Goal: Task Accomplishment & Management: Manage account settings

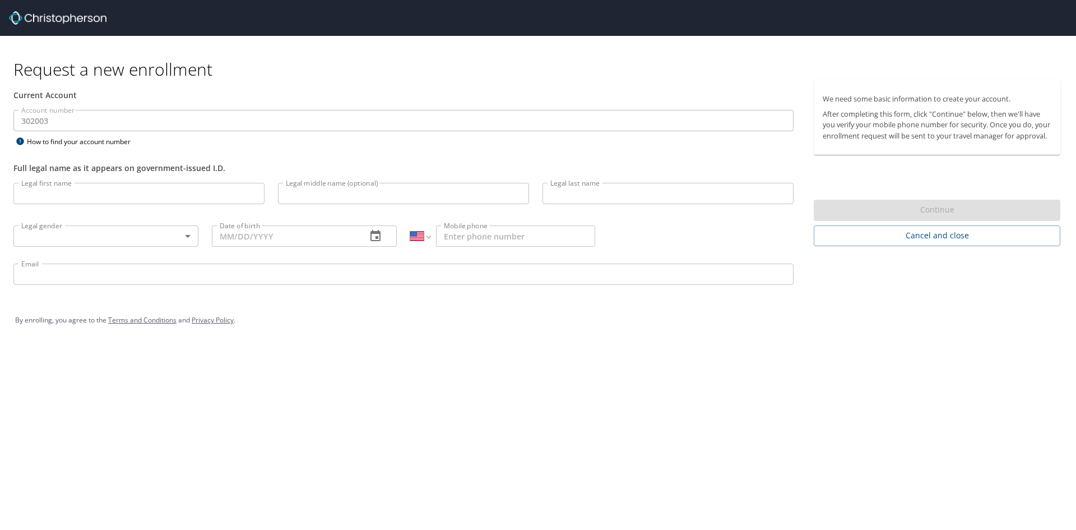
select select "US"
click at [94, 188] on input "Legal first name" at bounding box center [138, 193] width 251 height 21
type input "Elizabeth"
type input "J"
type input "[PERSON_NAME]"
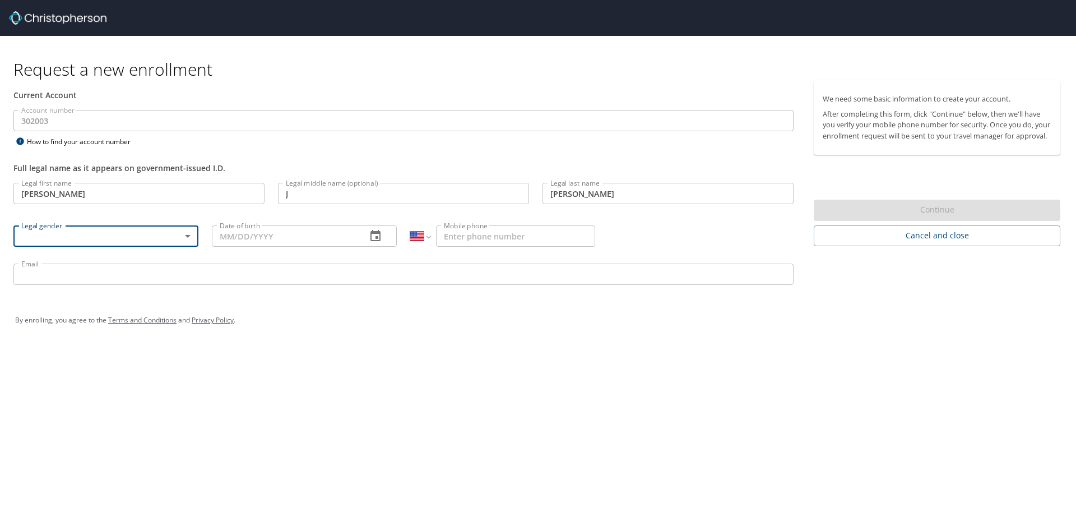
click at [184, 239] on body "Request a new enrollment Current Account Account number 302003 Account number H…" at bounding box center [538, 265] width 1076 height 530
click at [154, 299] on li "[DEMOGRAPHIC_DATA]" at bounding box center [105, 295] width 185 height 20
type input "[DEMOGRAPHIC_DATA]"
click at [250, 234] on input "Date of birth" at bounding box center [285, 235] width 146 height 21
type input "07/04/1974"
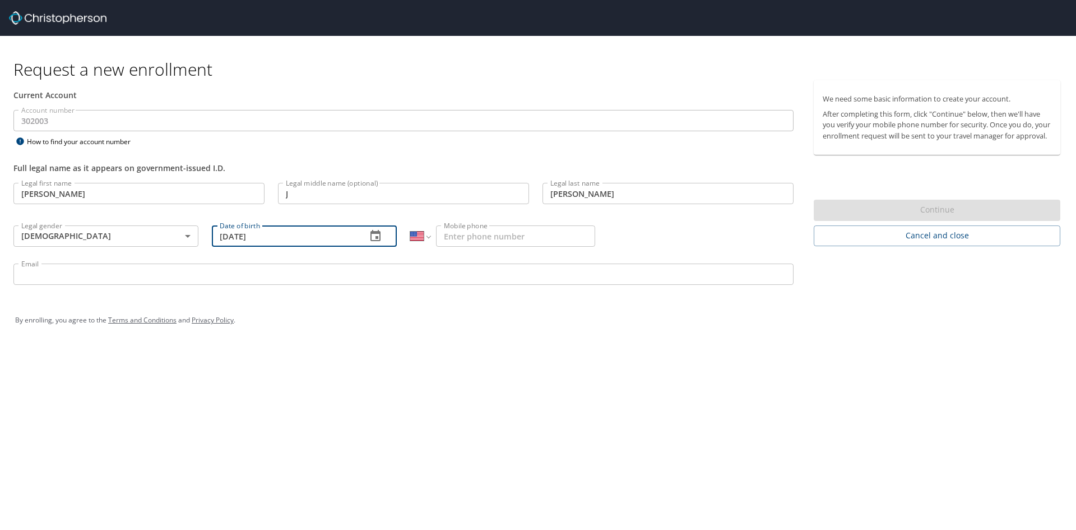
click at [472, 238] on input "Mobile phone" at bounding box center [515, 235] width 159 height 21
type input "[PHONE_NUMBER]"
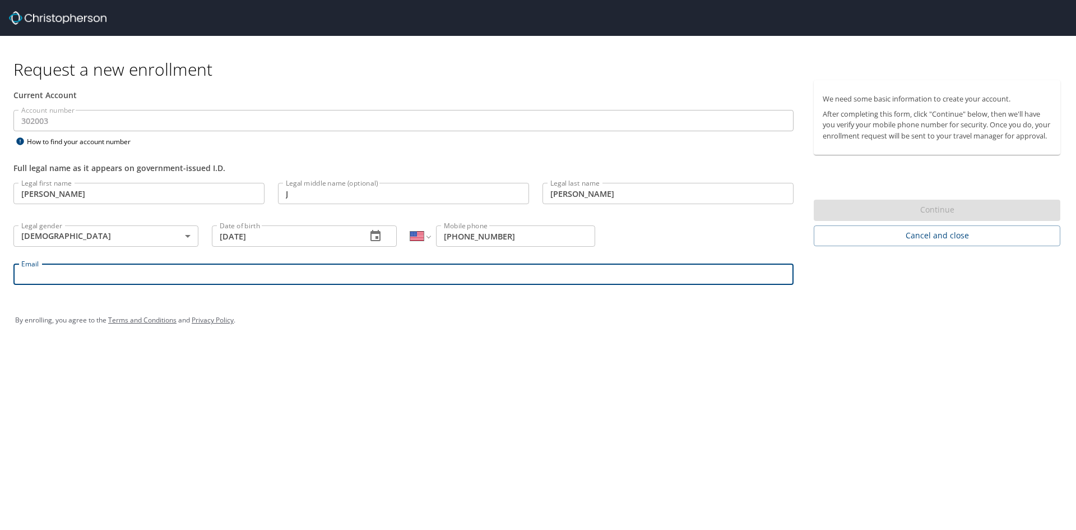
click at [253, 275] on input "Email" at bounding box center [403, 273] width 780 height 21
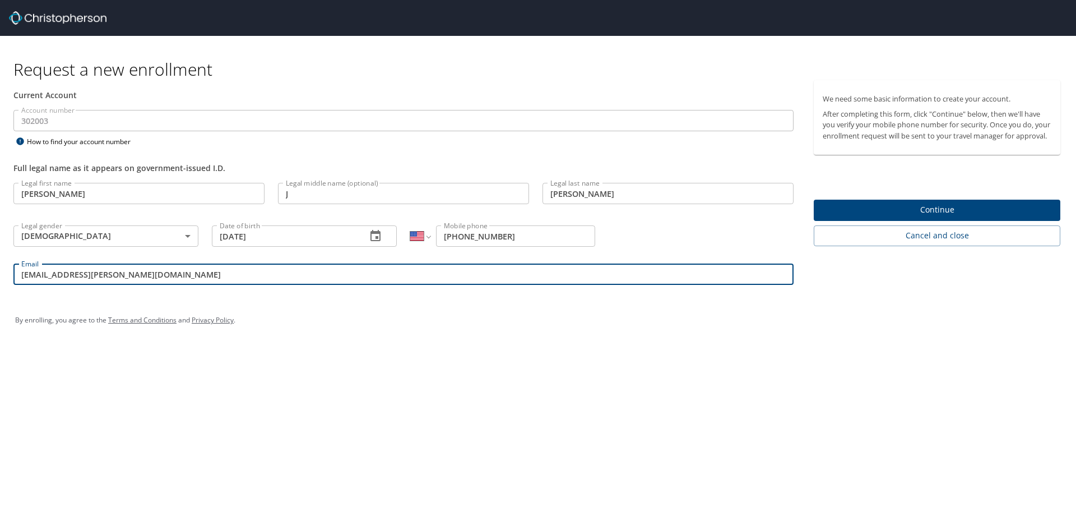
type input "liz.guymon@goosehead.com"
click at [941, 217] on span "Continue" at bounding box center [937, 210] width 229 height 14
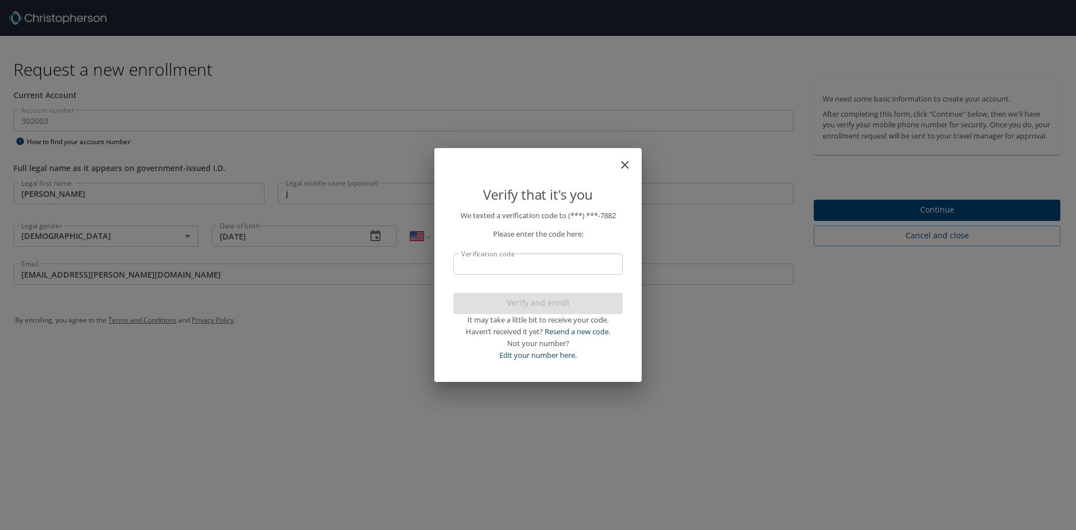
click at [581, 266] on input "Verification code" at bounding box center [537, 263] width 169 height 21
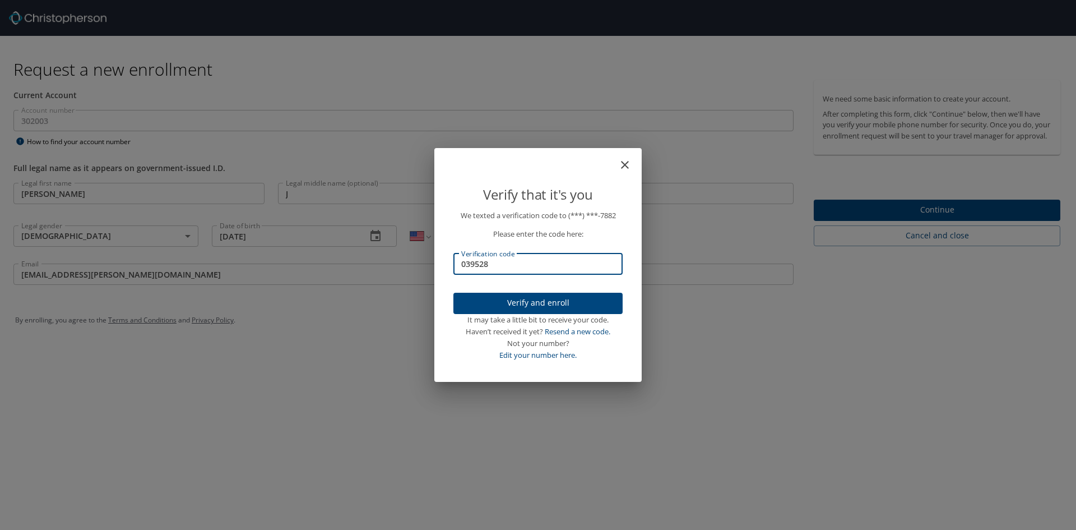
type input "039528"
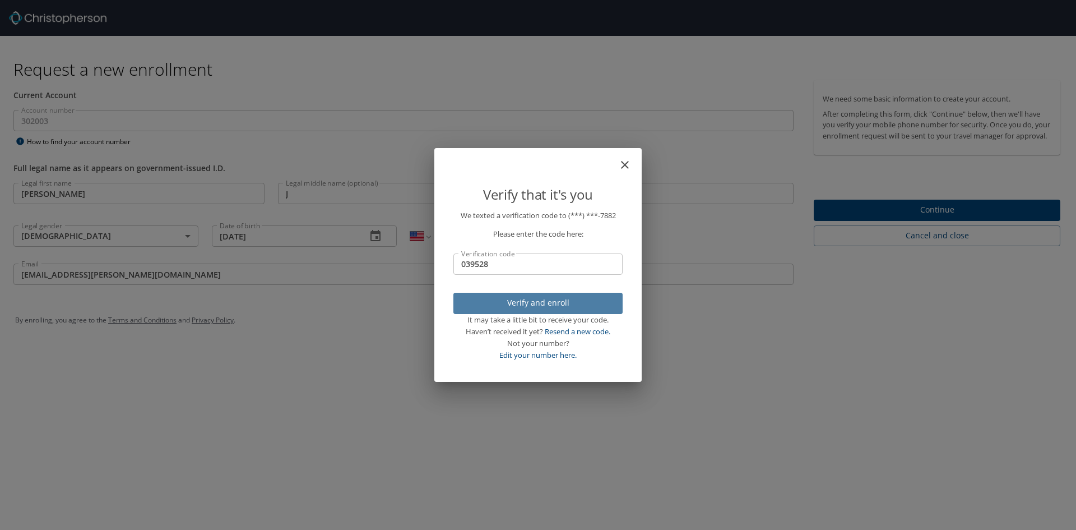
click at [564, 300] on span "Verify and enroll" at bounding box center [537, 303] width 151 height 14
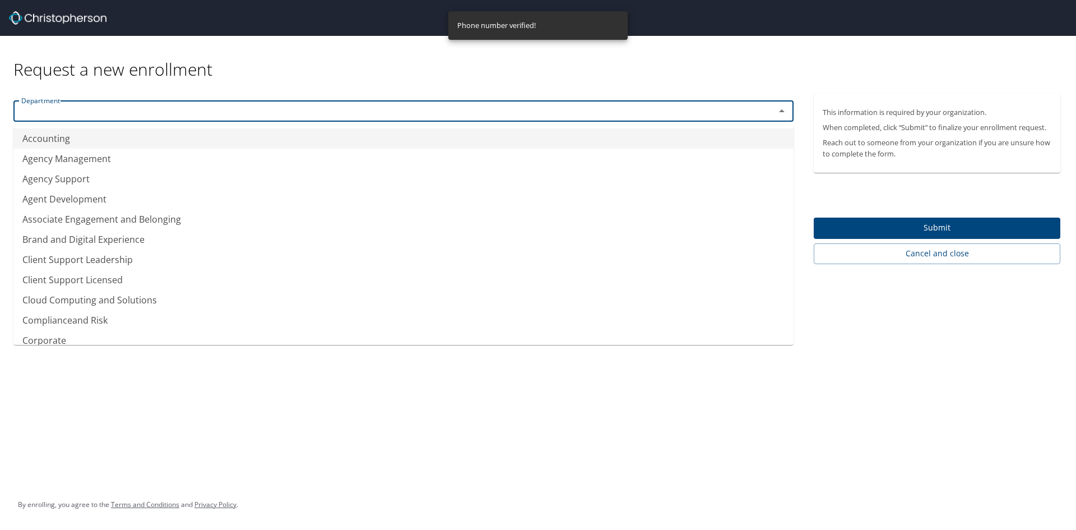
click at [388, 115] on input "text" at bounding box center [387, 111] width 740 height 15
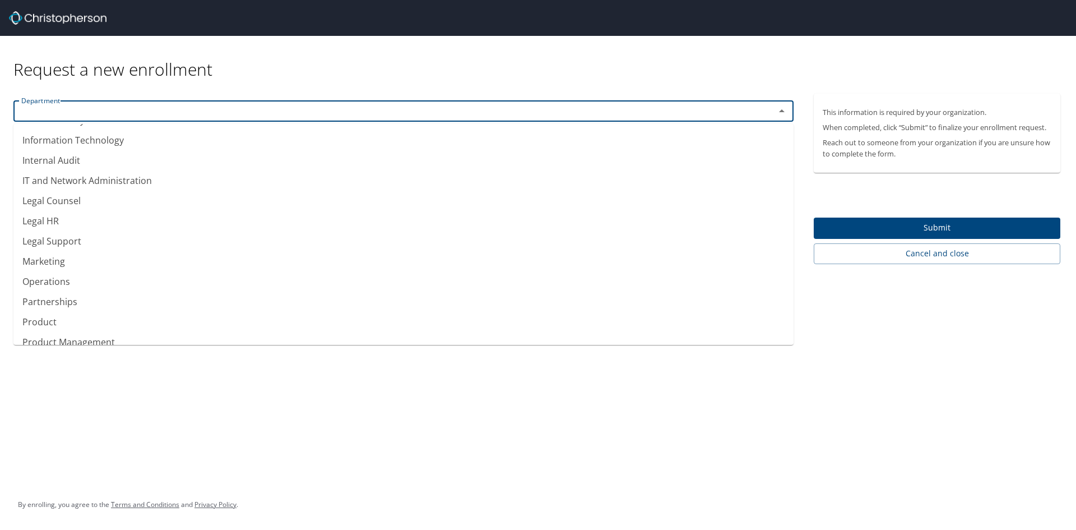
scroll to position [560, 0]
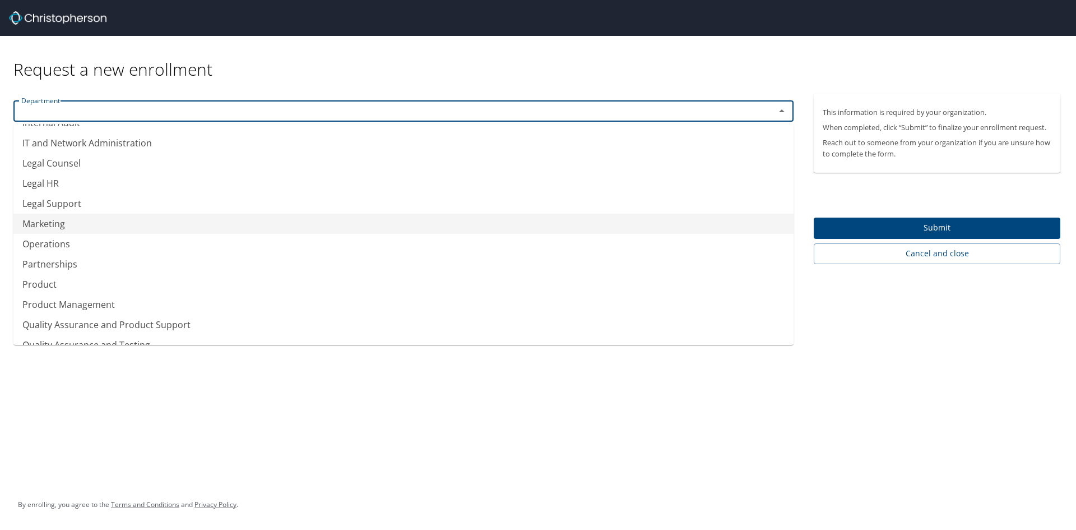
click at [119, 231] on li "Marketing" at bounding box center [403, 224] width 780 height 20
type input "Marketing"
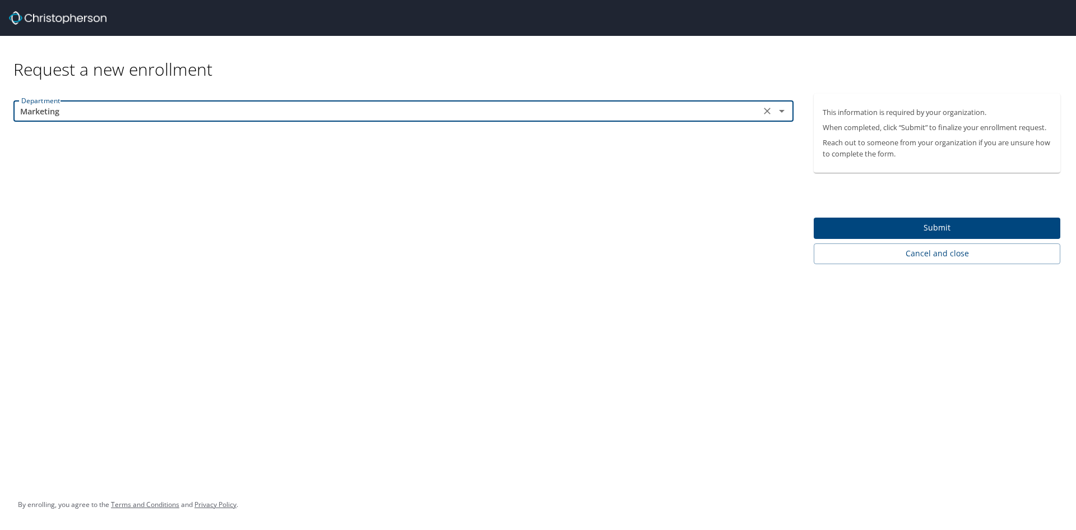
click at [876, 226] on span "Submit" at bounding box center [937, 228] width 229 height 14
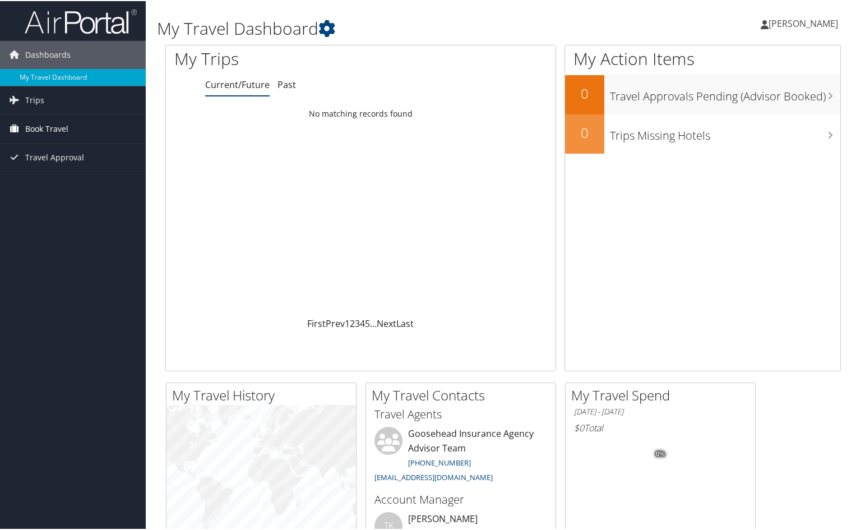
click at [32, 128] on span "Book Travel" at bounding box center [46, 128] width 43 height 28
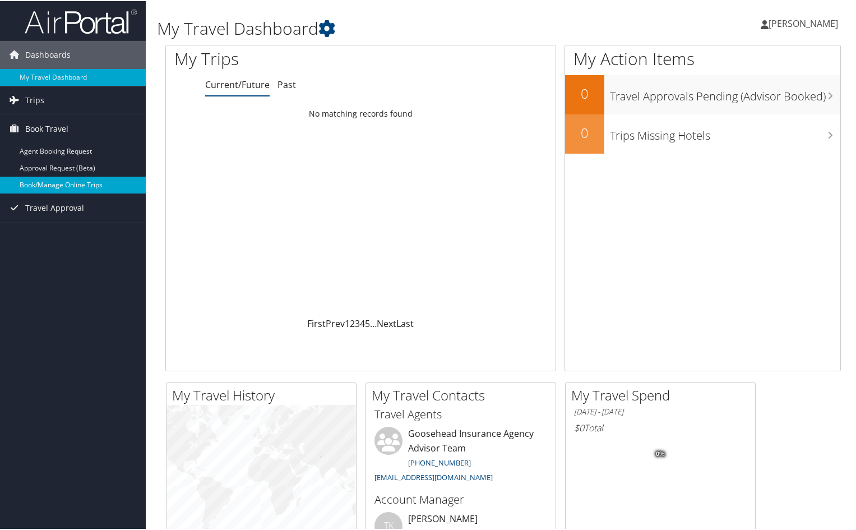
click at [46, 182] on link "Book/Manage Online Trips" at bounding box center [73, 183] width 146 height 17
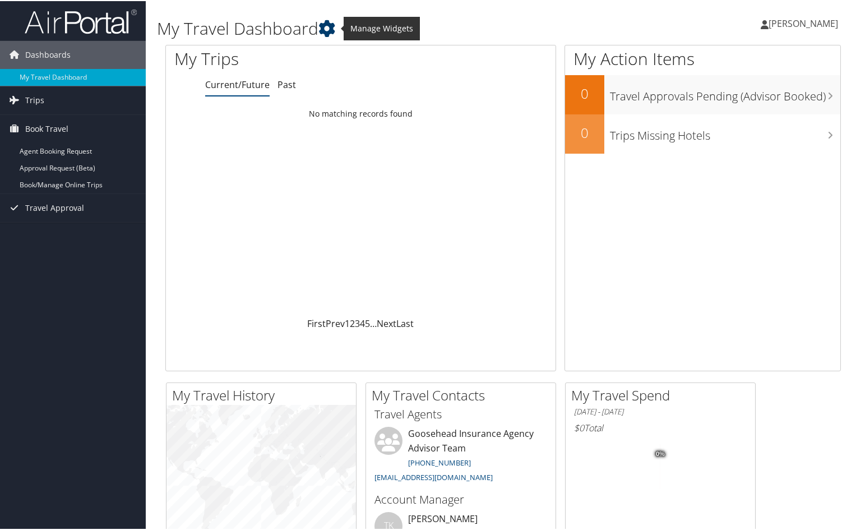
click at [328, 25] on icon at bounding box center [326, 27] width 17 height 17
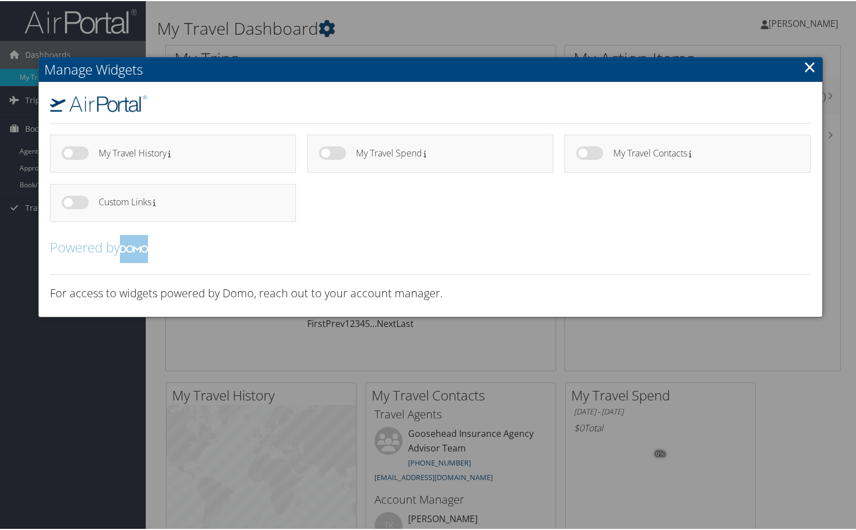
click at [328, 25] on div at bounding box center [430, 265] width 860 height 530
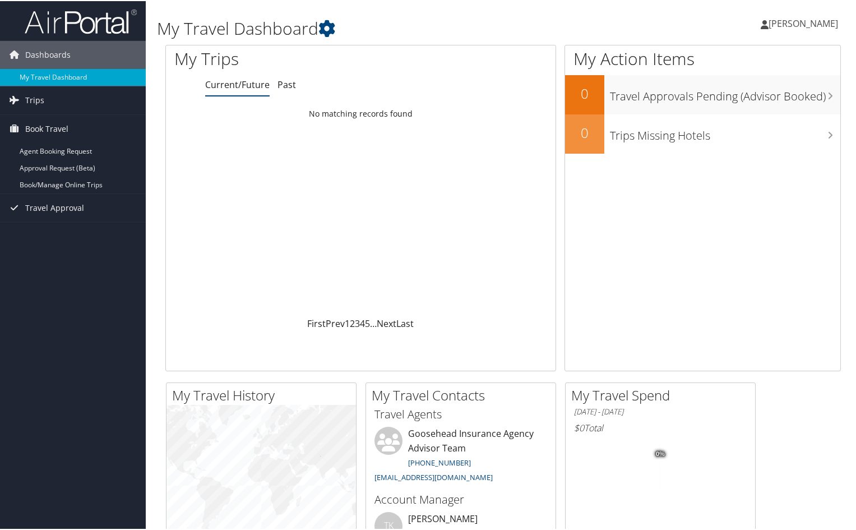
click at [496, 25] on span "[PERSON_NAME]" at bounding box center [802, 22] width 69 height 12
click at [496, 103] on link "View Travel Profile" at bounding box center [773, 99] width 125 height 19
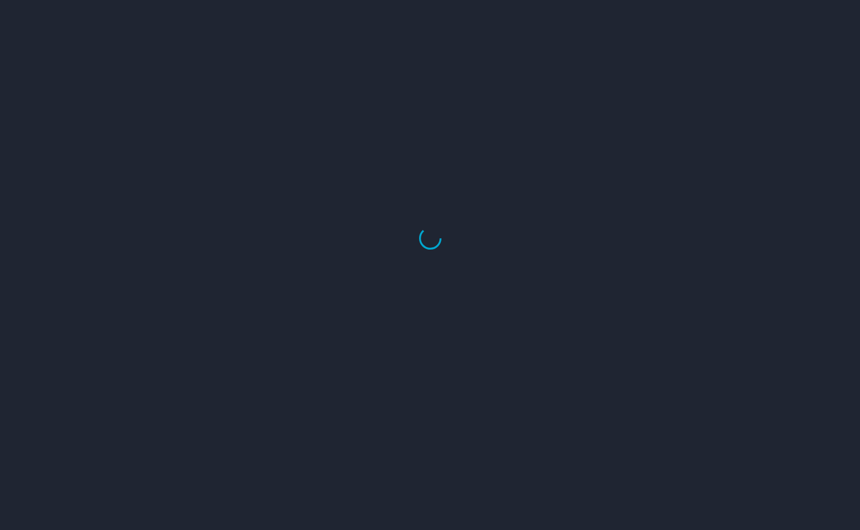
select select "US"
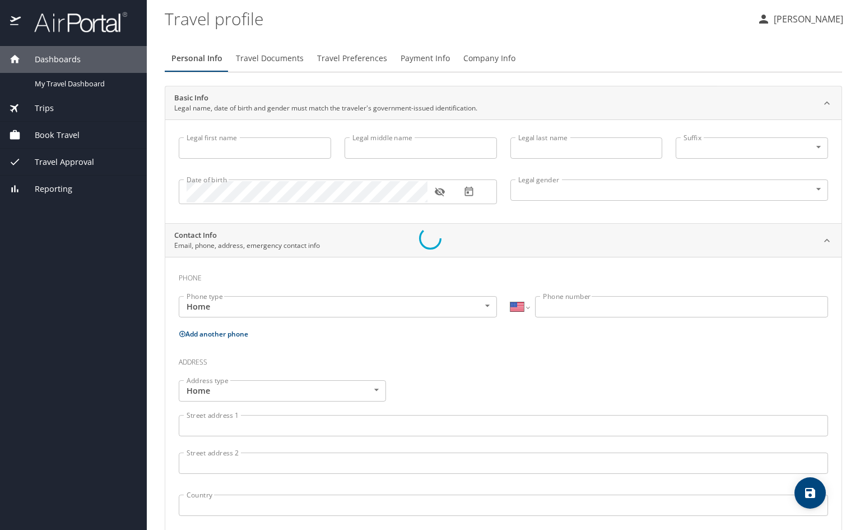
type input "[PERSON_NAME]"
type input "J"
type input "[PERSON_NAME]"
type input "[DEMOGRAPHIC_DATA]"
select select "US"
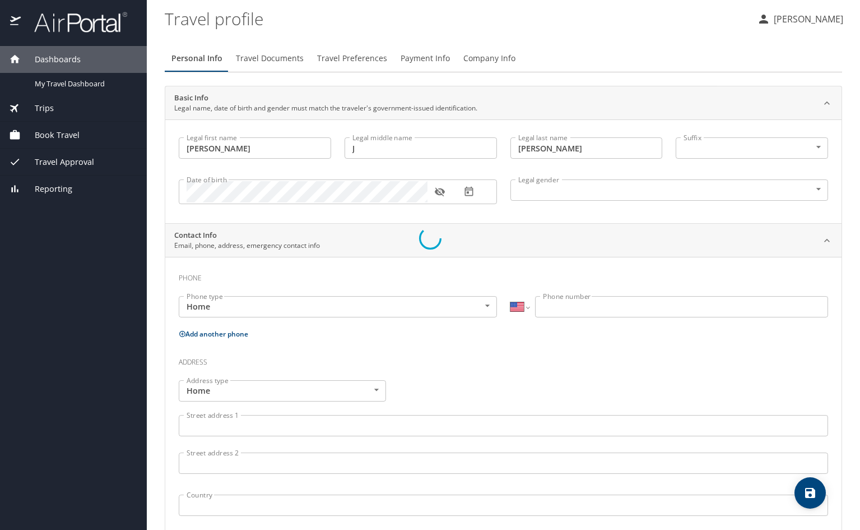
select select "US"
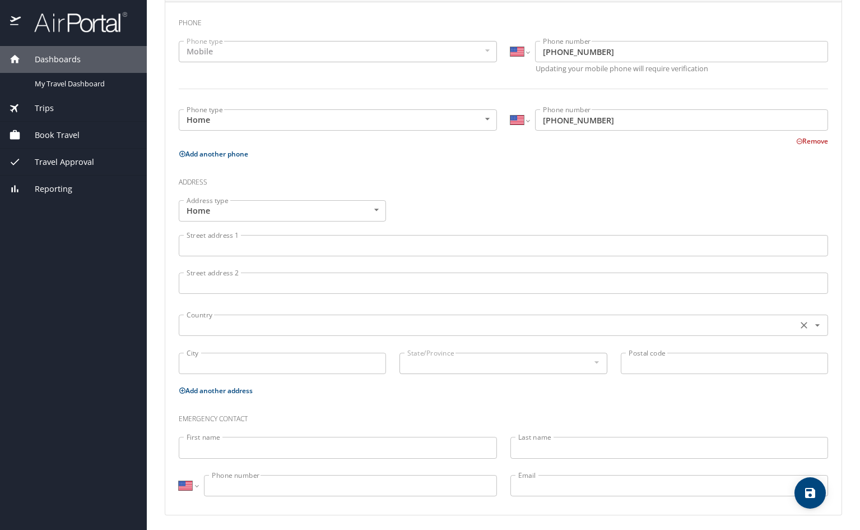
scroll to position [258, 0]
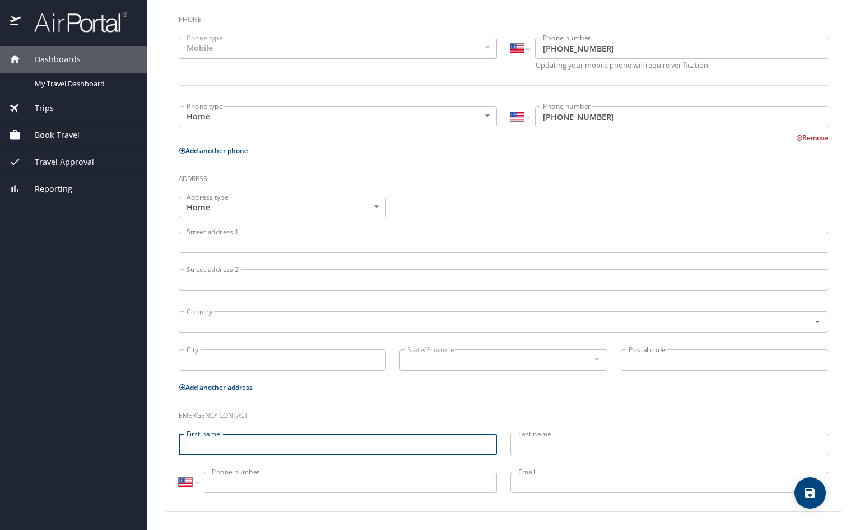
click at [396, 437] on input "First name" at bounding box center [338, 443] width 318 height 21
type input "Mike"
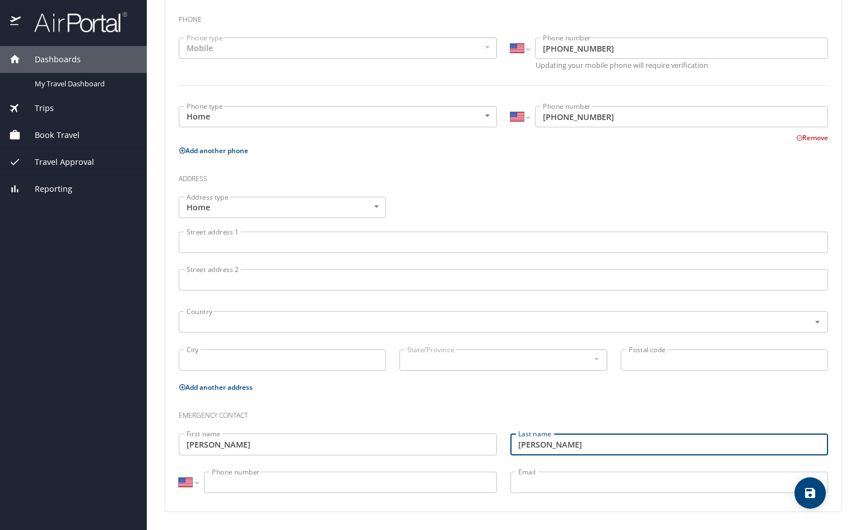
type input "Guymon"
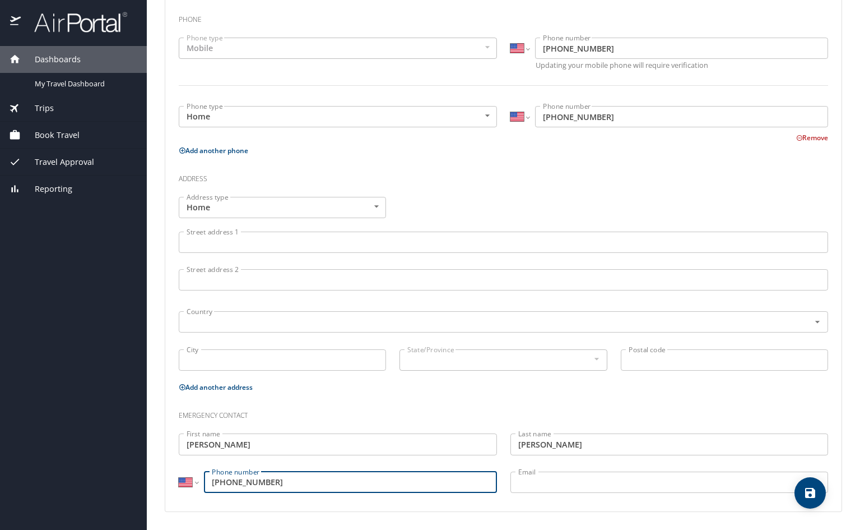
type input "(770) 853-6962"
click at [565, 477] on input "Email" at bounding box center [670, 481] width 318 height 21
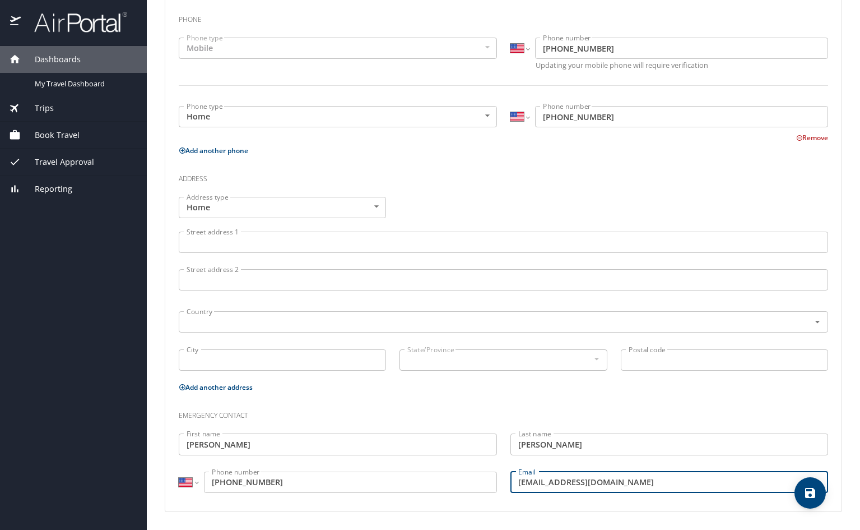
type input "mguymon@live.com"
click at [616, 403] on h3 "Emergency contact" at bounding box center [503, 412] width 649 height 19
click at [226, 242] on input "Street address 1" at bounding box center [503, 241] width 649 height 21
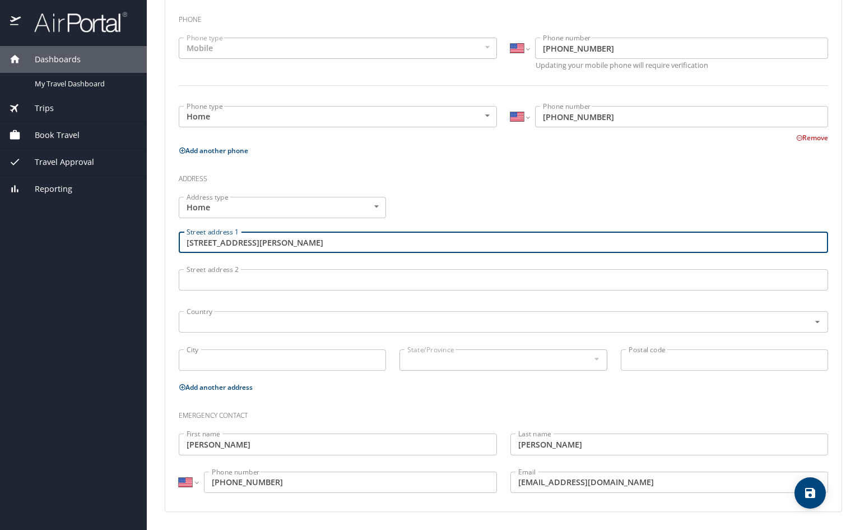
type input "203 Tinsley Mill Road"
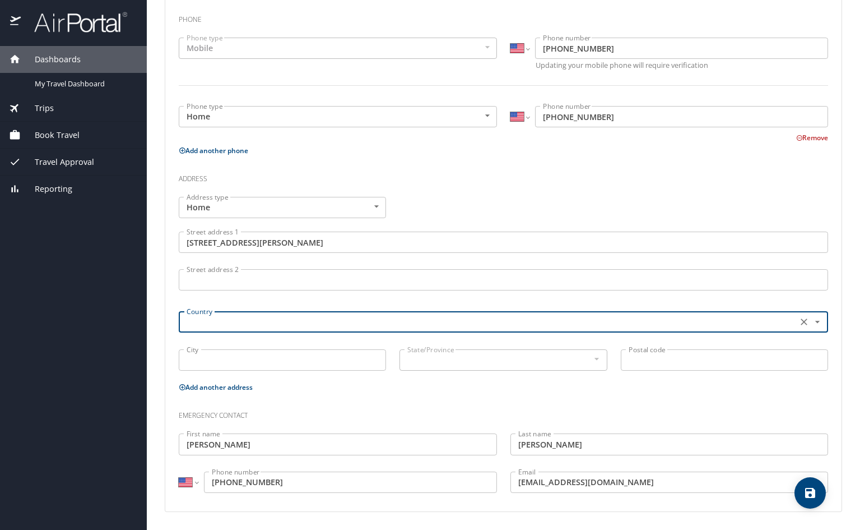
type input "P"
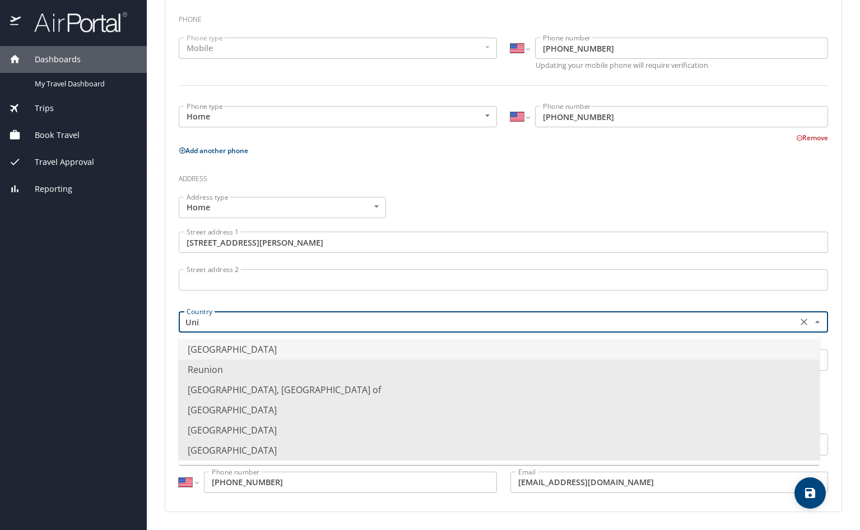
click at [244, 344] on li "United States of America" at bounding box center [499, 349] width 641 height 20
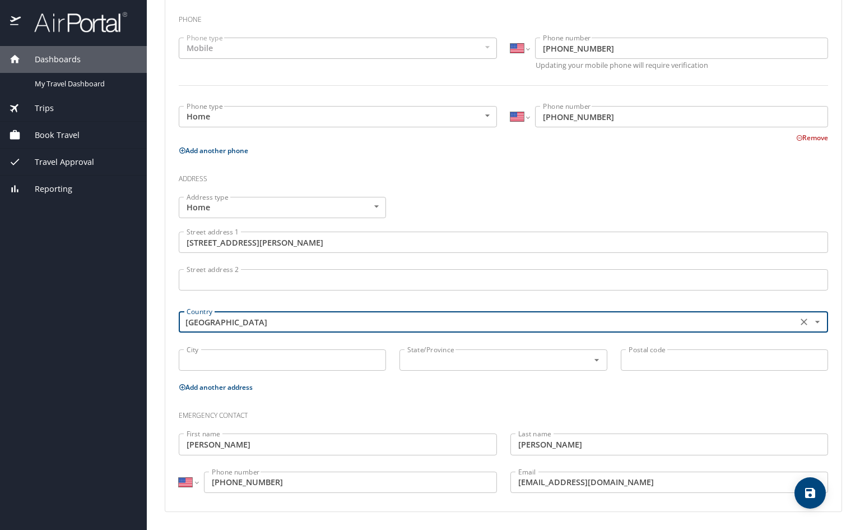
type input "United States of America"
click at [241, 362] on input "City" at bounding box center [282, 359] width 207 height 21
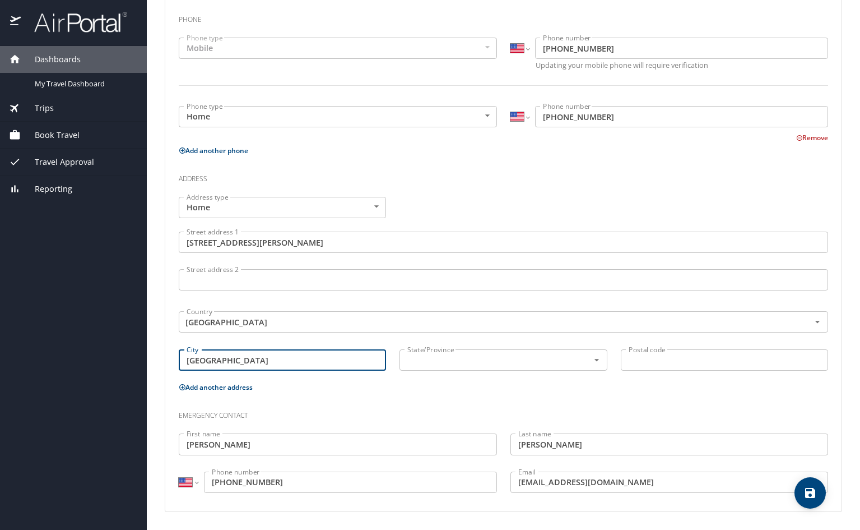
type input "Peachtree City"
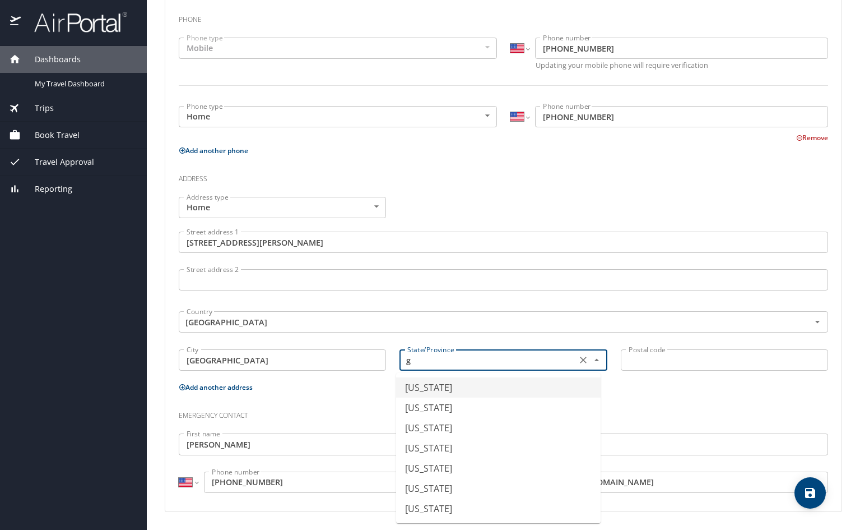
click at [443, 394] on li "Georgia" at bounding box center [498, 387] width 205 height 20
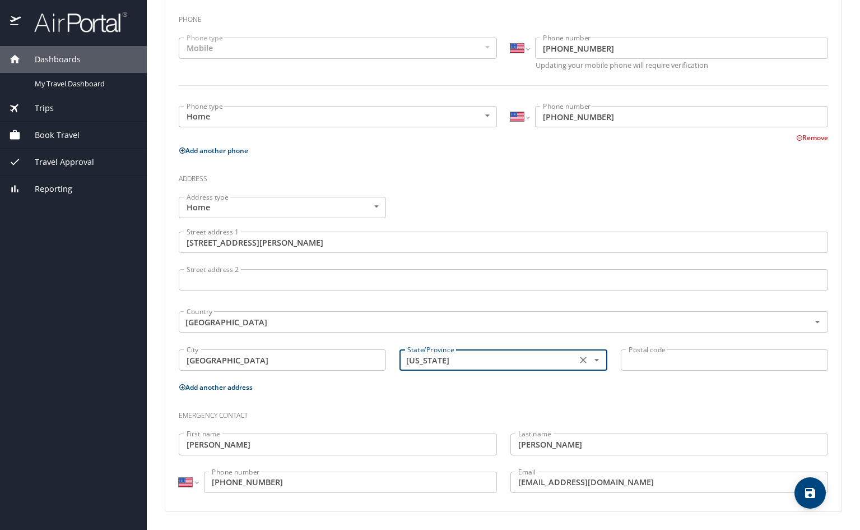
type input "Georgia"
click at [681, 358] on input "Postal code" at bounding box center [724, 359] width 207 height 21
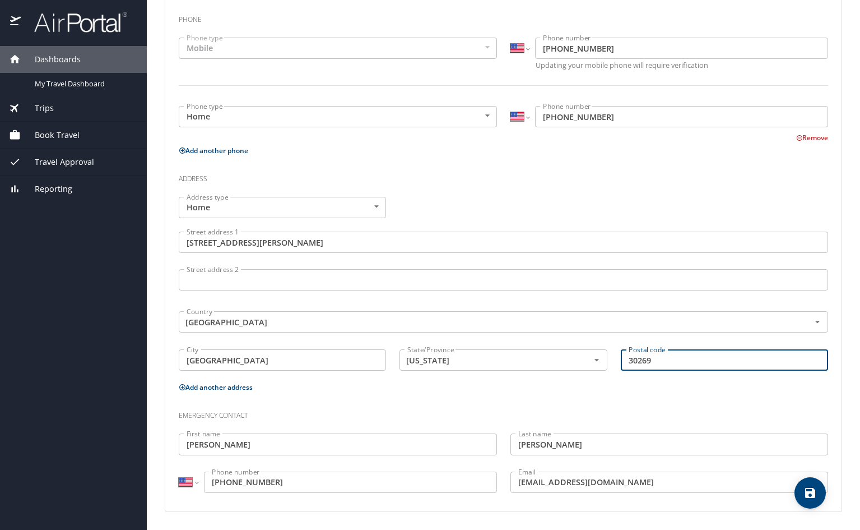
type input "30269"
click at [667, 396] on div "Phone Phone type Mobile Mobile Phone type International Afghanistan Åland Islan…" at bounding box center [503, 254] width 649 height 495
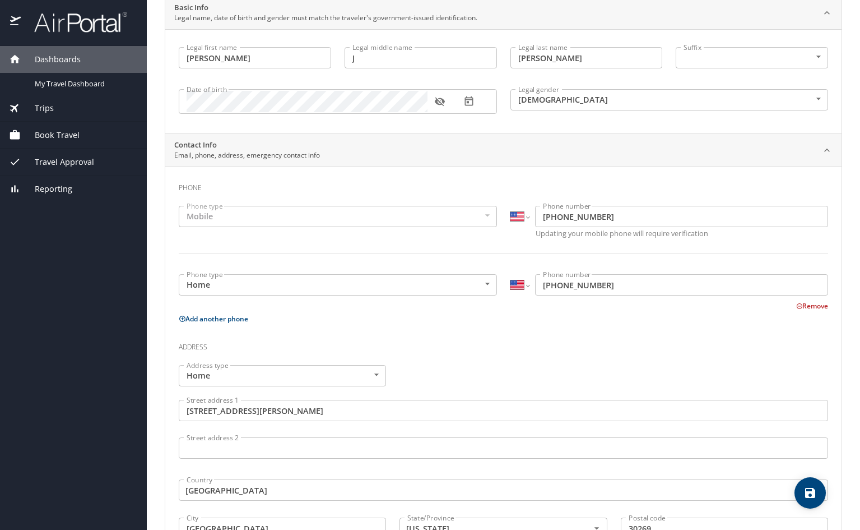
scroll to position [0, 0]
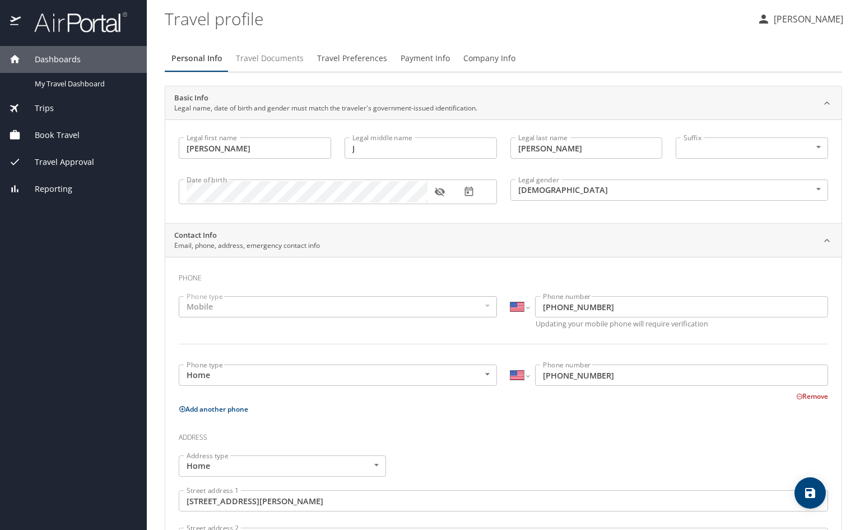
click at [273, 55] on span "Travel Documents" at bounding box center [270, 59] width 68 height 14
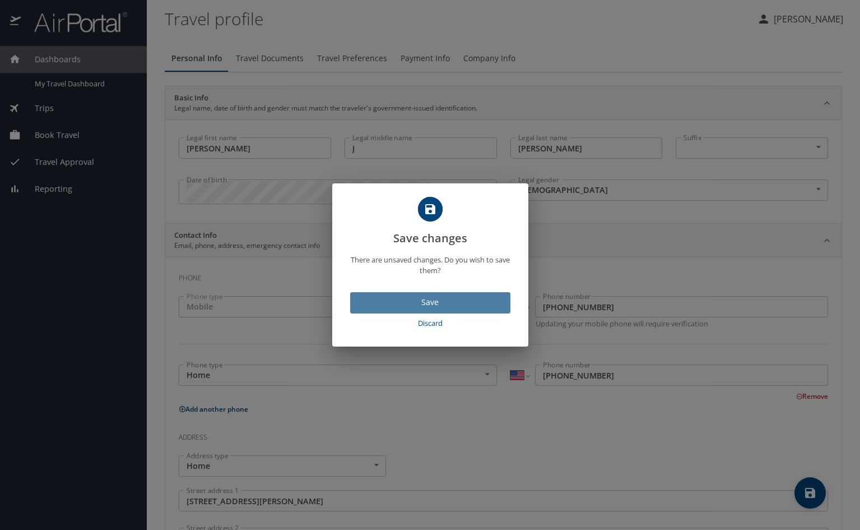
click at [409, 305] on span "Save" at bounding box center [430, 302] width 142 height 14
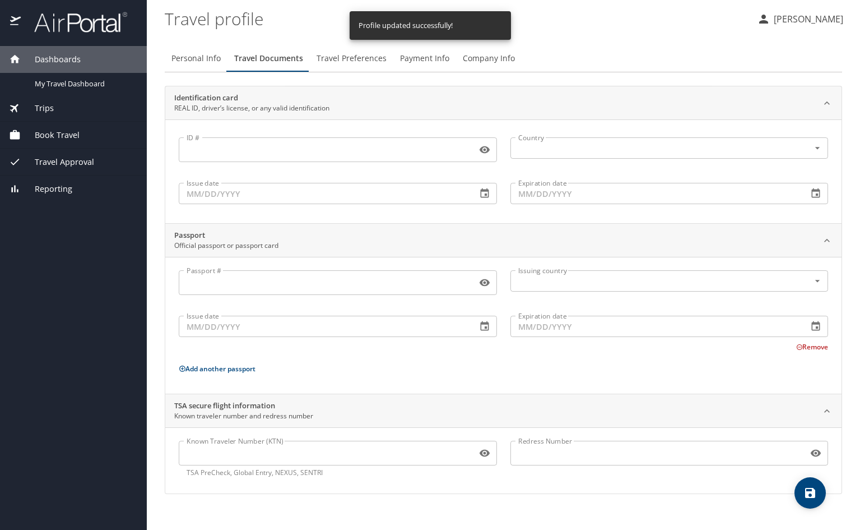
click at [348, 58] on span "Travel Preferences" at bounding box center [352, 59] width 70 height 14
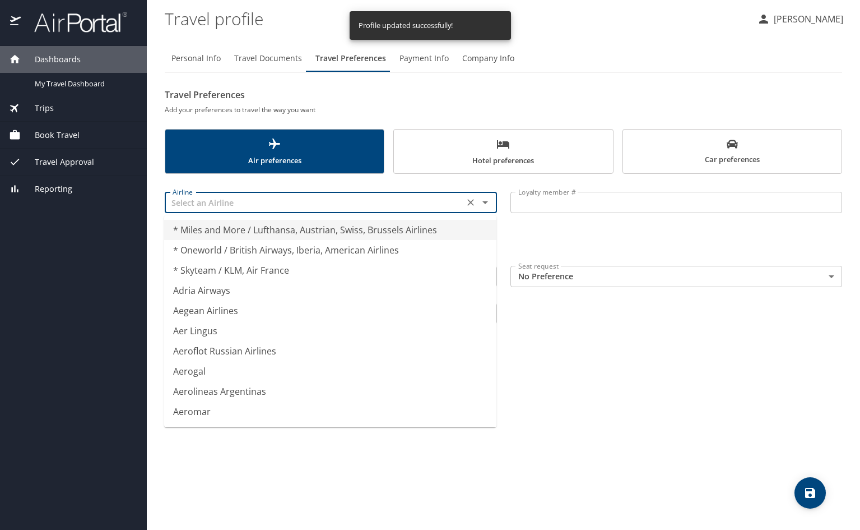
click at [300, 200] on input "text" at bounding box center [314, 202] width 293 height 15
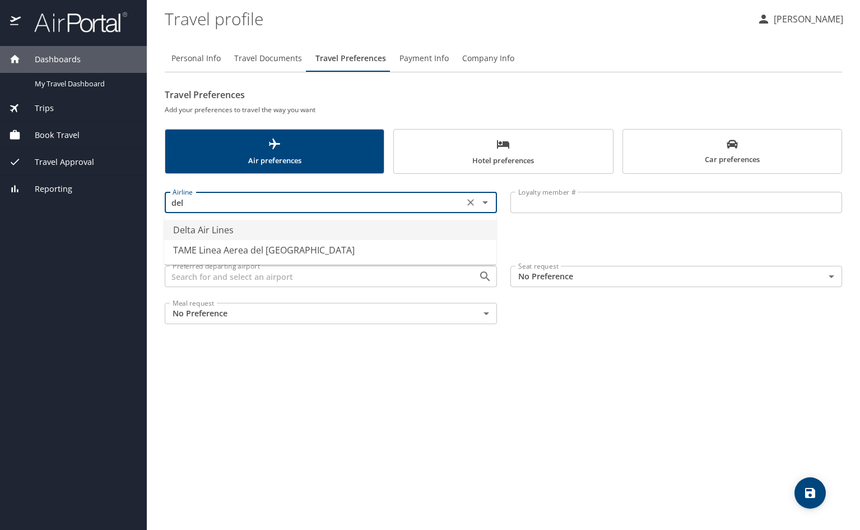
click at [240, 233] on li "Delta Air Lines" at bounding box center [330, 230] width 332 height 20
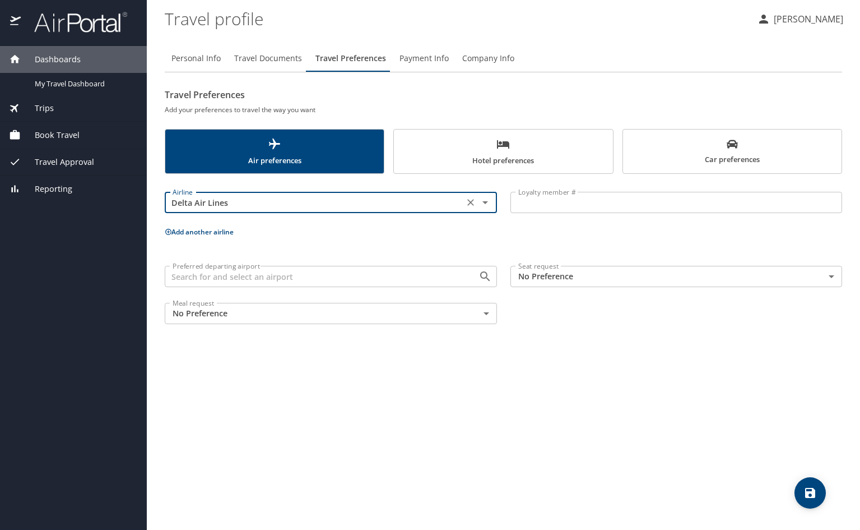
type input "Delta Air Lines"
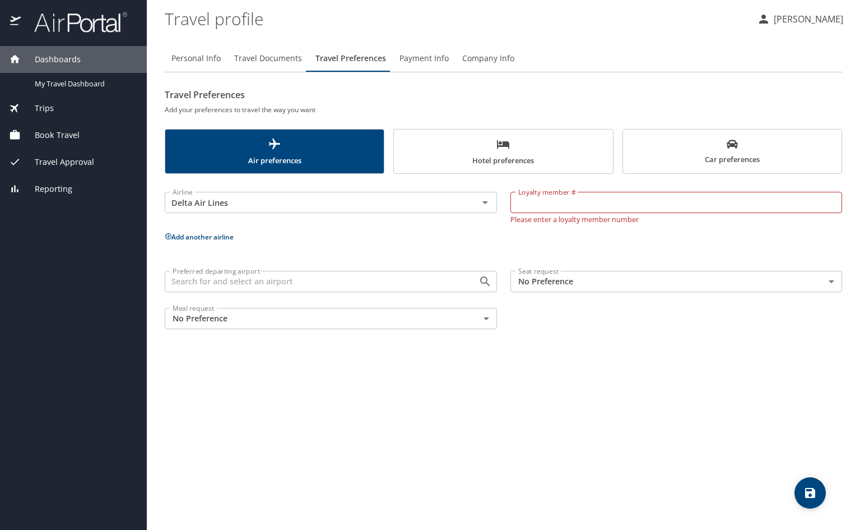
click at [568, 207] on input "Loyalty member #" at bounding box center [677, 202] width 332 height 21
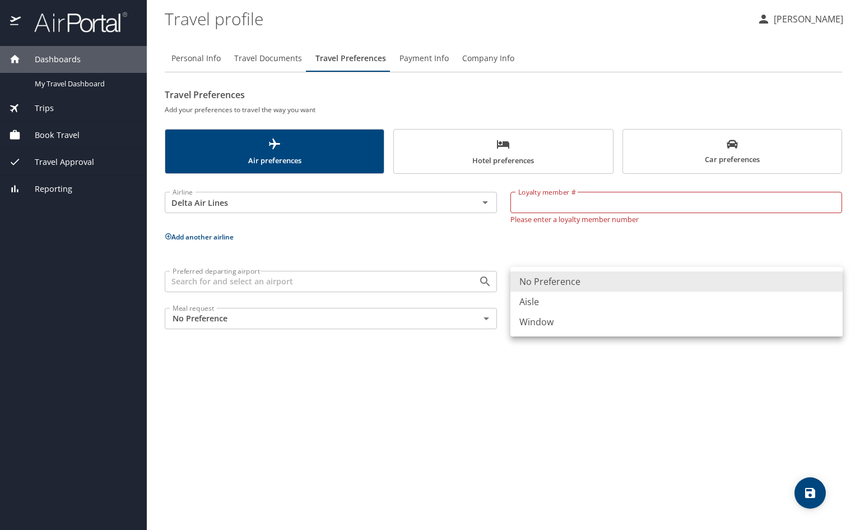
click at [620, 282] on body "Dashboards My Travel Dashboard Trips Current / Future Trips Past Trips Trips Mi…" at bounding box center [430, 265] width 860 height 530
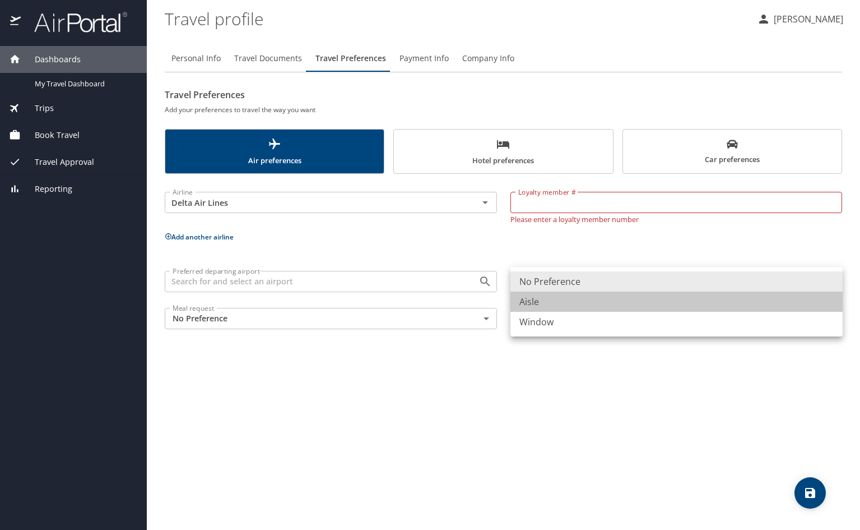
click at [611, 296] on li "Aisle" at bounding box center [677, 301] width 332 height 20
type input "Aisle"
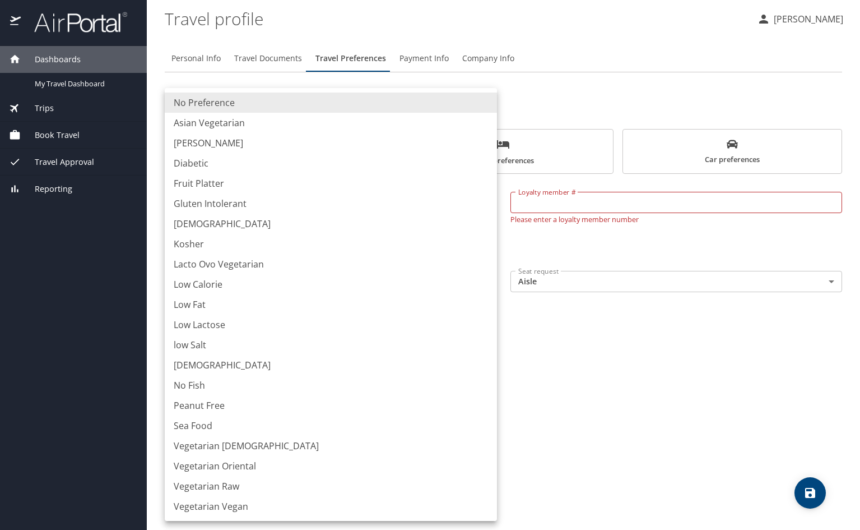
click at [477, 323] on body "Dashboards My Travel Dashboard Trips Current / Future Trips Past Trips Trips Mi…" at bounding box center [430, 265] width 860 height 530
click at [633, 346] on div at bounding box center [430, 265] width 860 height 530
